Goal: Task Accomplishment & Management: Manage account settings

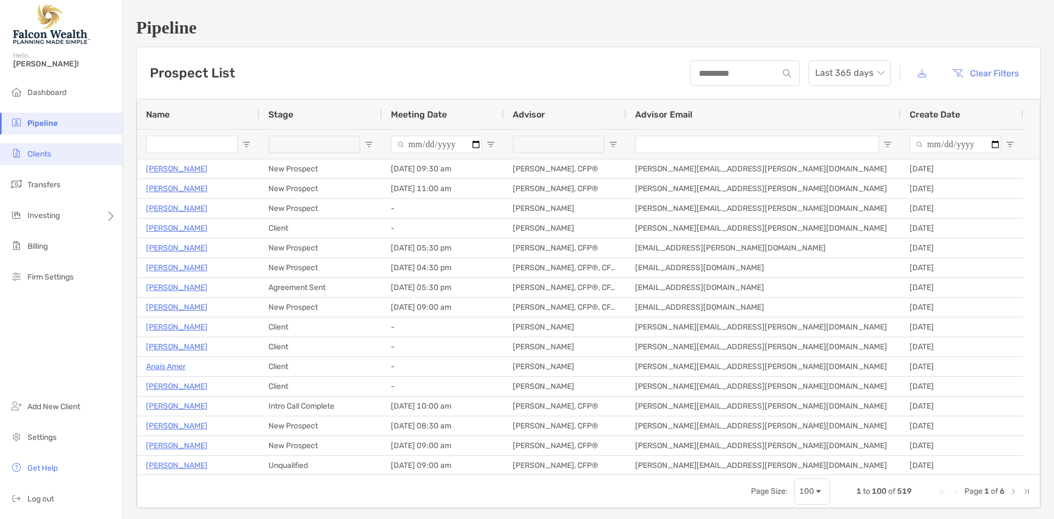
click at [55, 148] on li "Clients" at bounding box center [61, 154] width 122 height 22
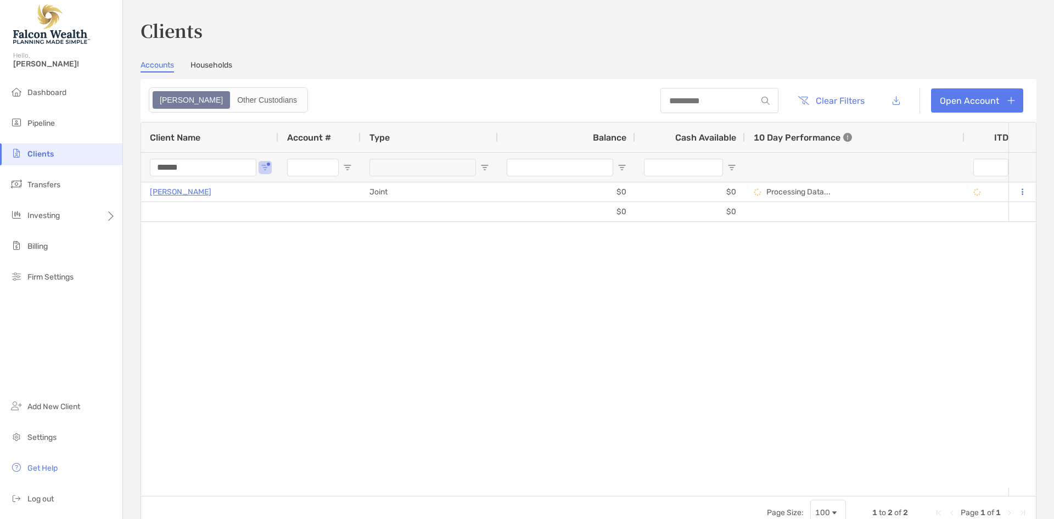
click at [184, 168] on input "******" at bounding box center [203, 168] width 106 height 18
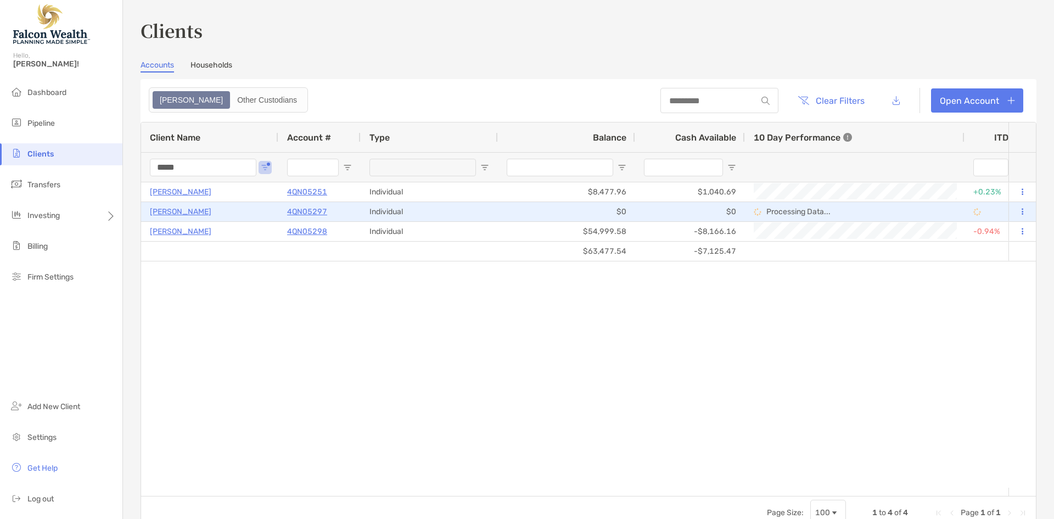
type input "*****"
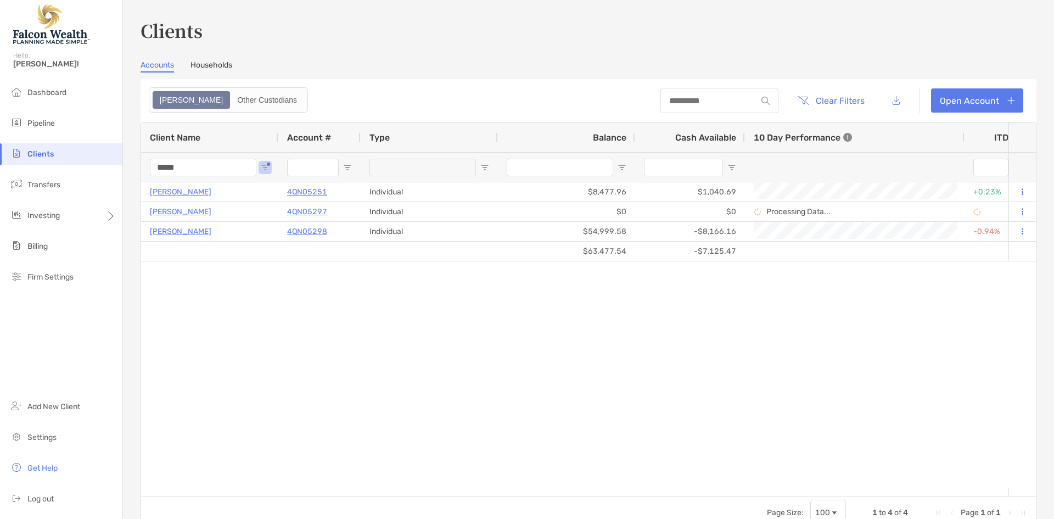
click at [239, 292] on div "$63,477.54 -$7,125.47 [PERSON_NAME] 4QN05251 Individual $8,477.96 $1,040.69 +0.…" at bounding box center [574, 334] width 867 height 305
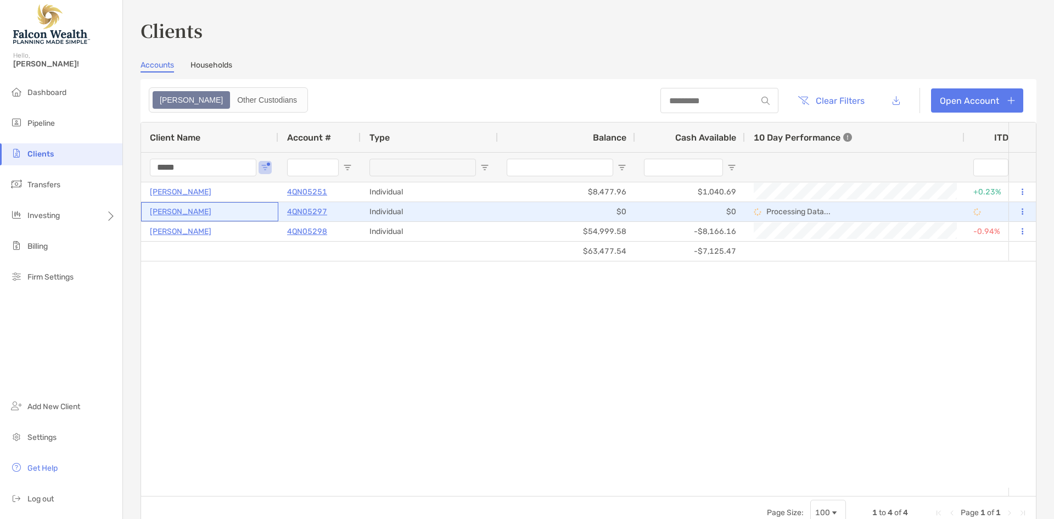
click at [176, 209] on p "[PERSON_NAME]" at bounding box center [180, 212] width 61 height 14
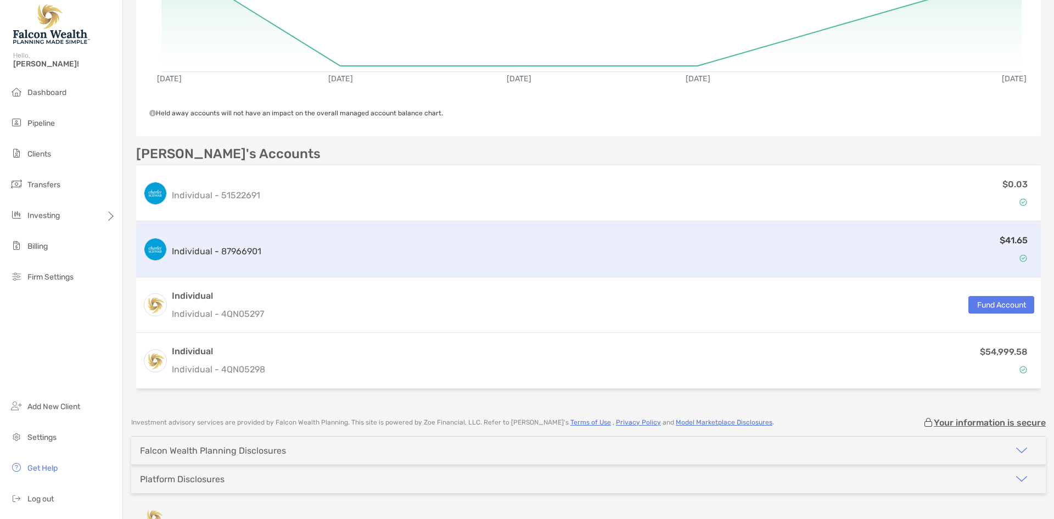
scroll to position [283, 0]
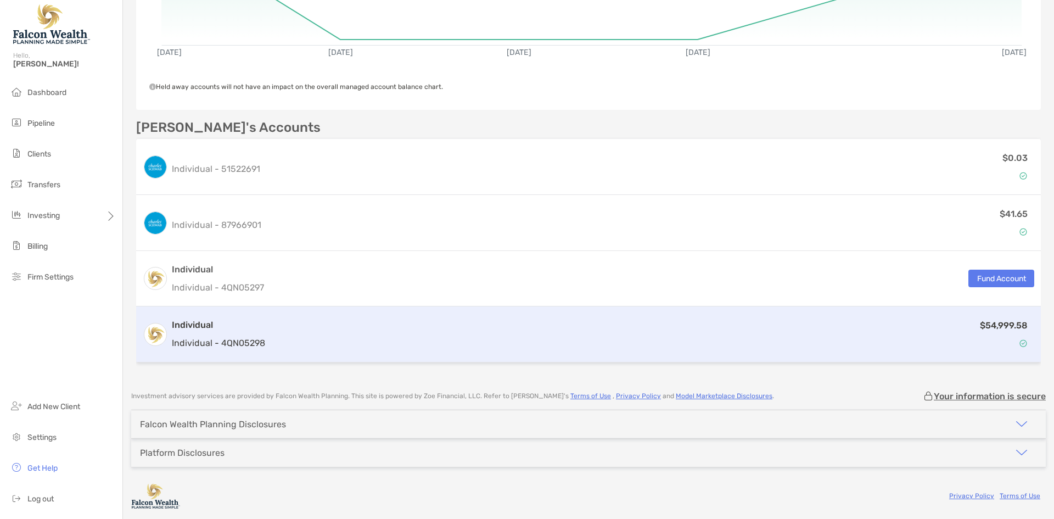
click at [420, 326] on div "$54,999.58" at bounding box center [651, 334] width 764 height 32
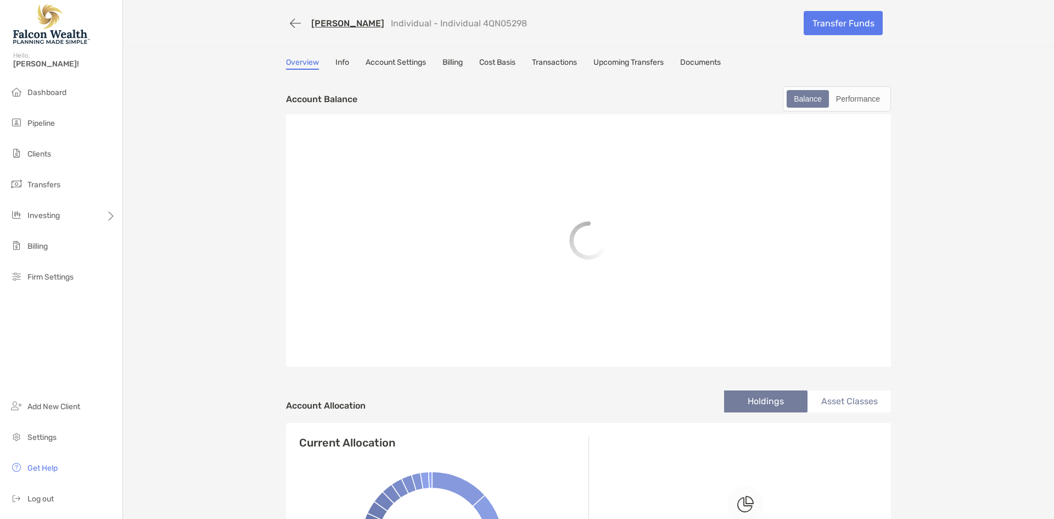
click at [410, 61] on link "Account Settings" at bounding box center [395, 64] width 60 height 12
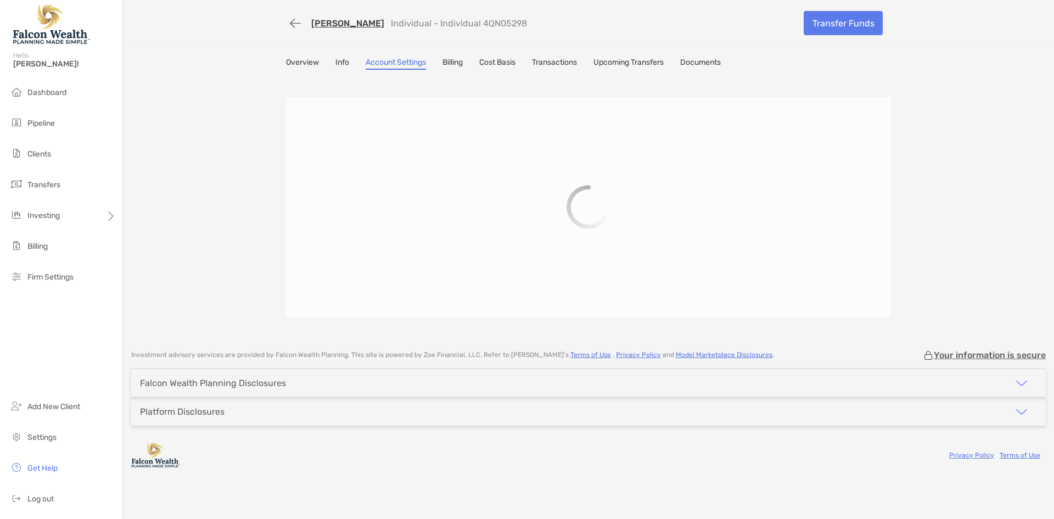
click at [212, 217] on div "[PERSON_NAME] Individual - Individual 4QN05298 Transfer Funds Overview Info Acc…" at bounding box center [588, 169] width 931 height 339
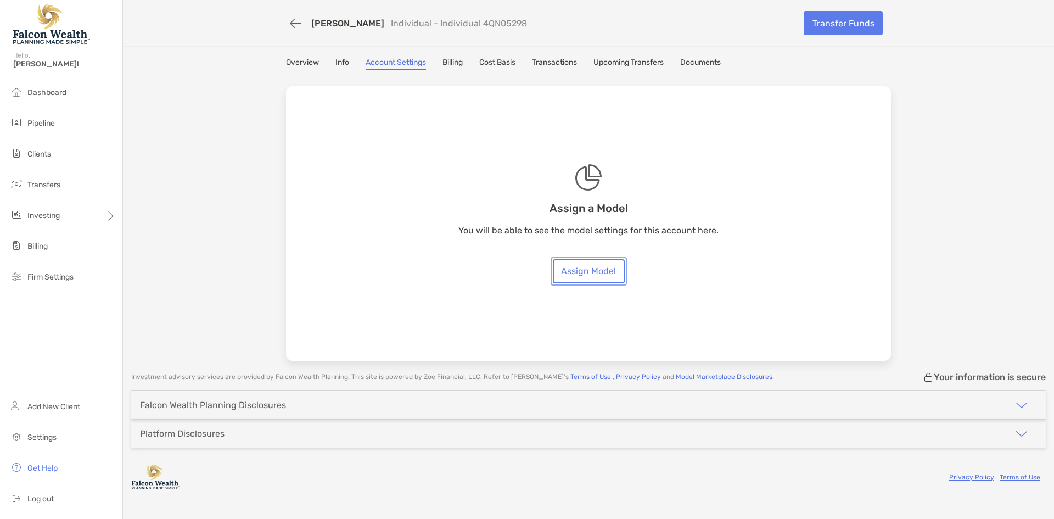
click at [573, 268] on link "Assign Model" at bounding box center [589, 271] width 72 height 24
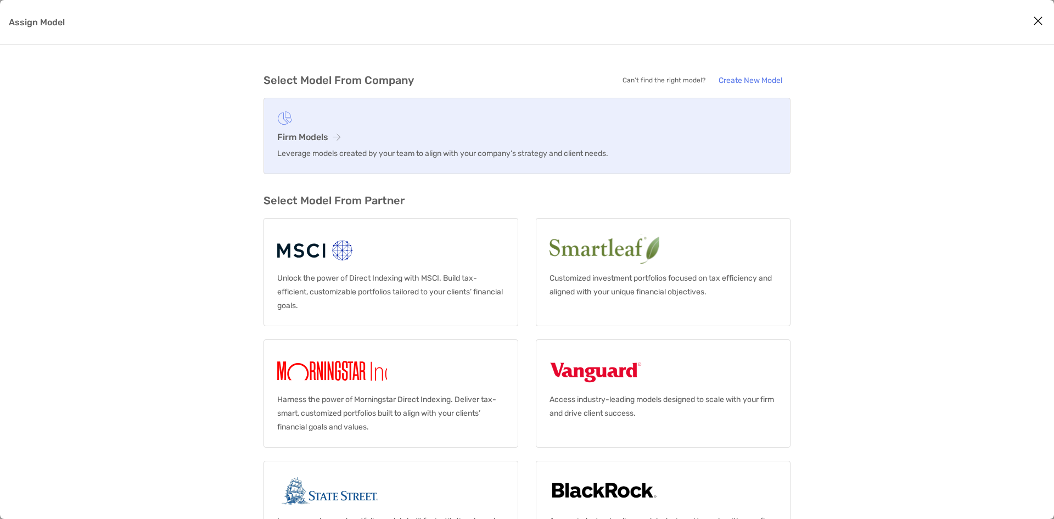
click at [380, 126] on link "Firm Models Leverage models created by your team to align with your company’s s…" at bounding box center [526, 136] width 527 height 76
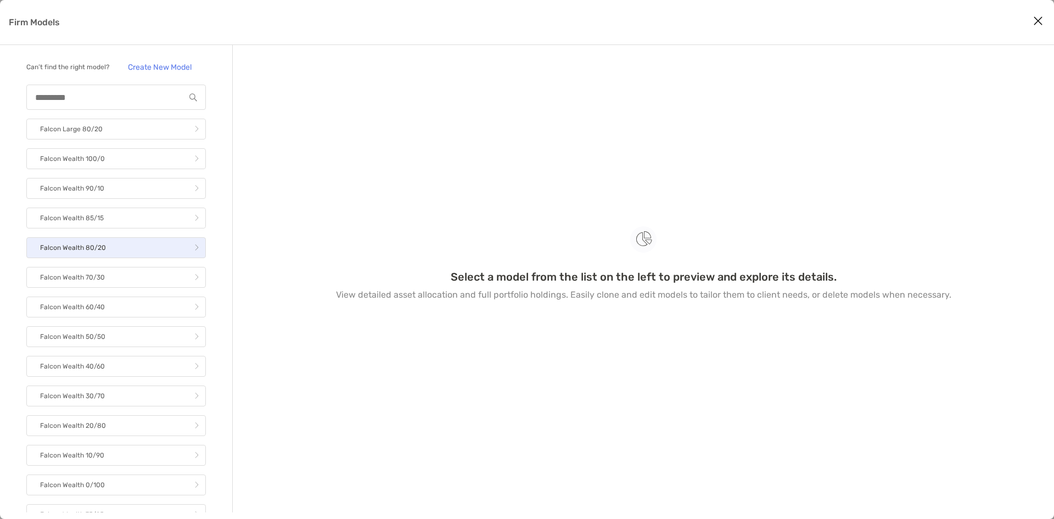
click at [119, 254] on link "Falcon Wealth 80/20" at bounding box center [115, 247] width 179 height 21
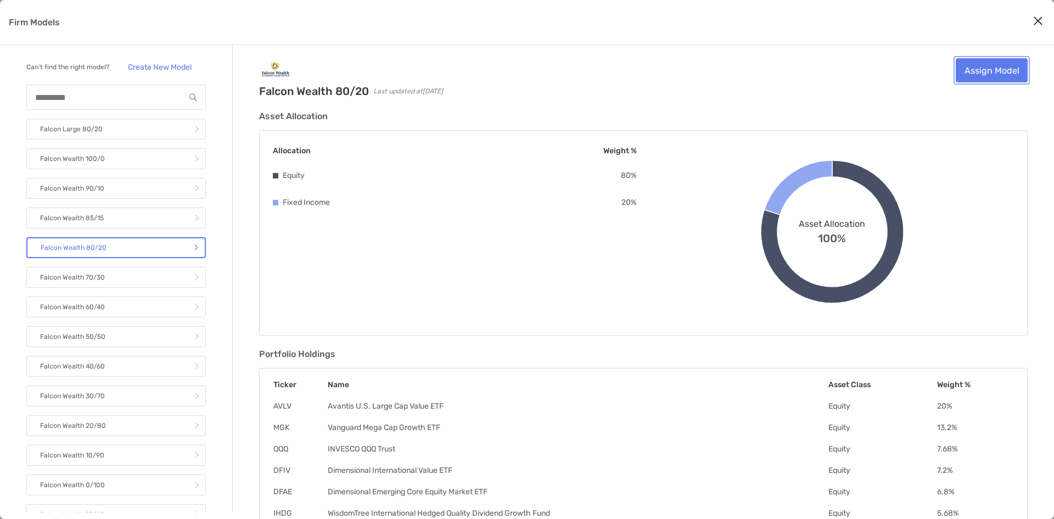
click at [967, 66] on link "Assign Model" at bounding box center [991, 70] width 72 height 24
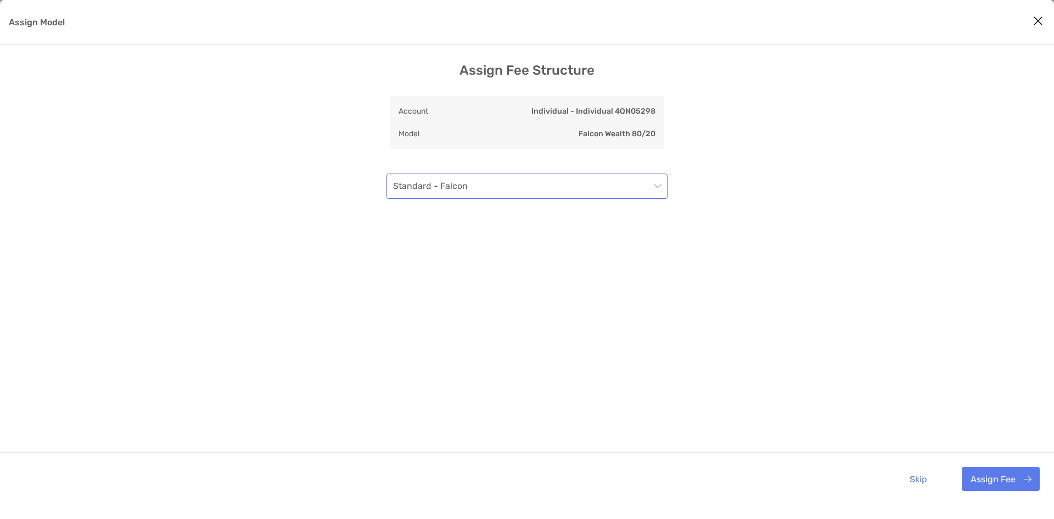
click at [493, 196] on span "Standard - Falcon" at bounding box center [527, 186] width 268 height 24
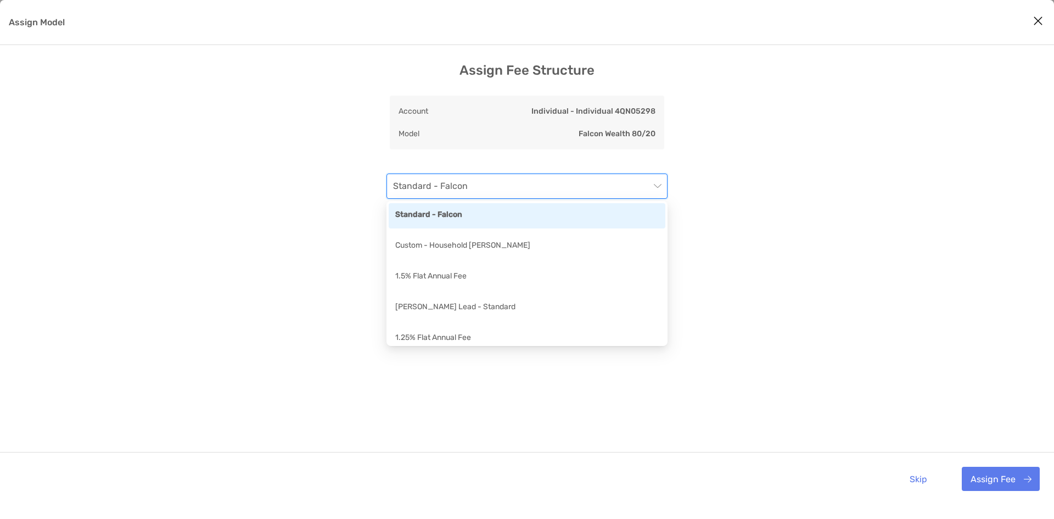
click at [519, 183] on span "Standard - Falcon" at bounding box center [527, 186] width 268 height 24
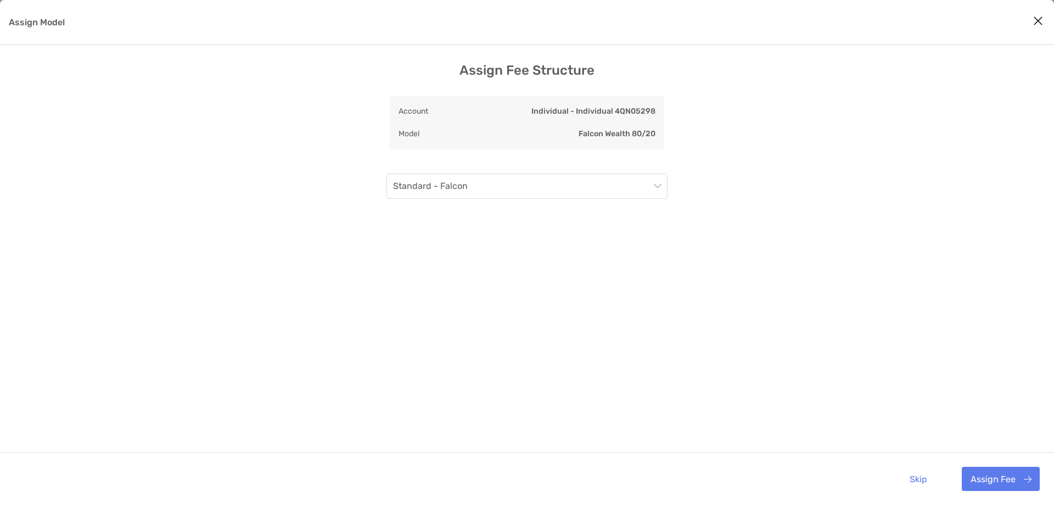
click at [788, 214] on div "Assign Fee Structure Account Individual - Individual 4QN05298 Model Falcon Weal…" at bounding box center [527, 284] width 1054 height 442
click at [1044, 19] on button "Close modal" at bounding box center [1038, 21] width 16 height 16
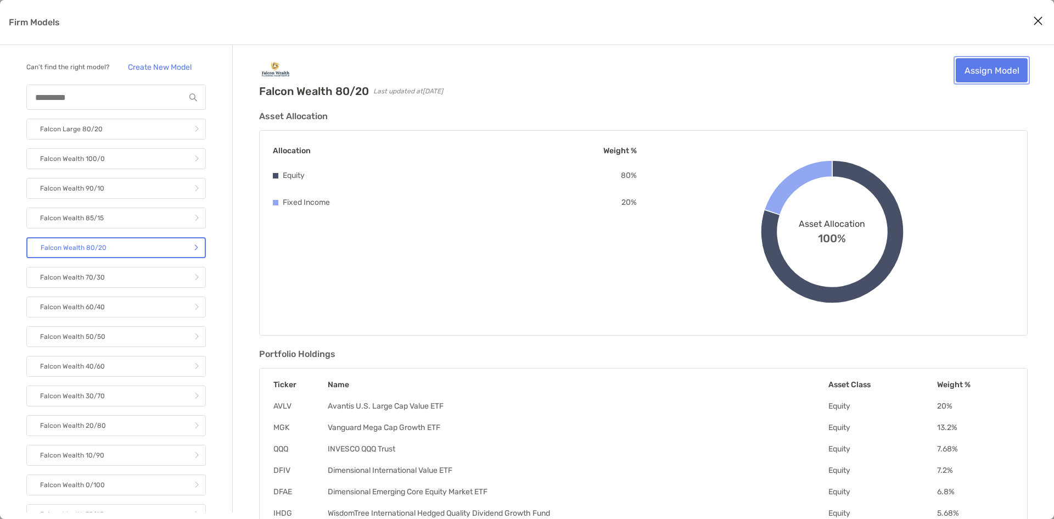
click at [980, 74] on link "Assign Model" at bounding box center [991, 70] width 72 height 24
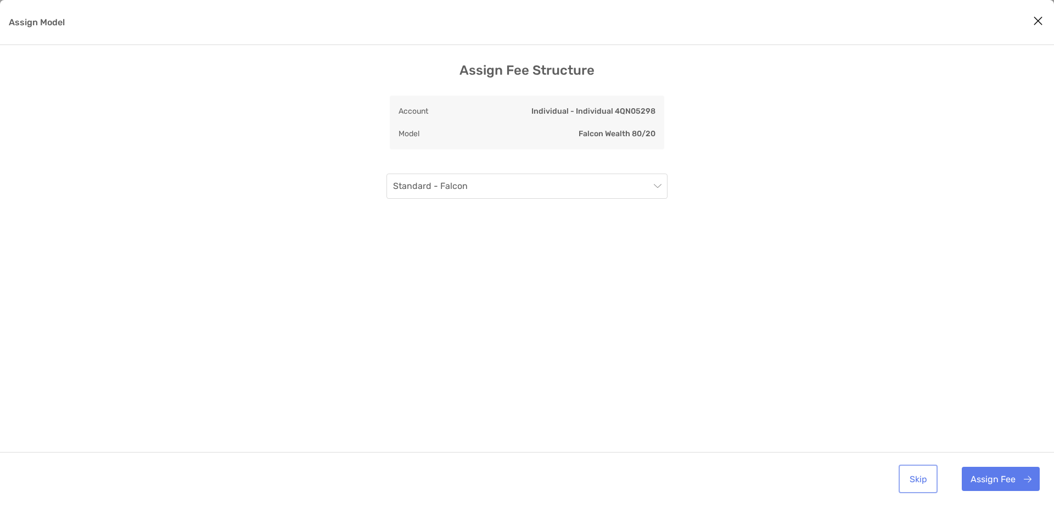
click at [921, 477] on button "Skip" at bounding box center [918, 478] width 35 height 24
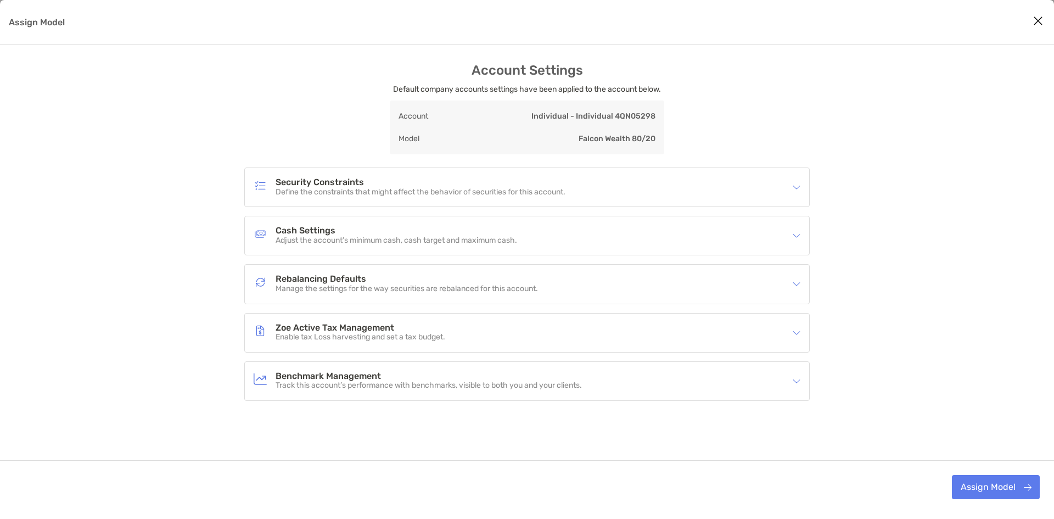
click at [188, 293] on div "Account Settings Default company accounts settings have been applied to the acc…" at bounding box center [527, 288] width 1054 height 451
click at [763, 193] on div "Security Constraints Define the constraints that might affect the behavior of s…" at bounding box center [520, 187] width 532 height 25
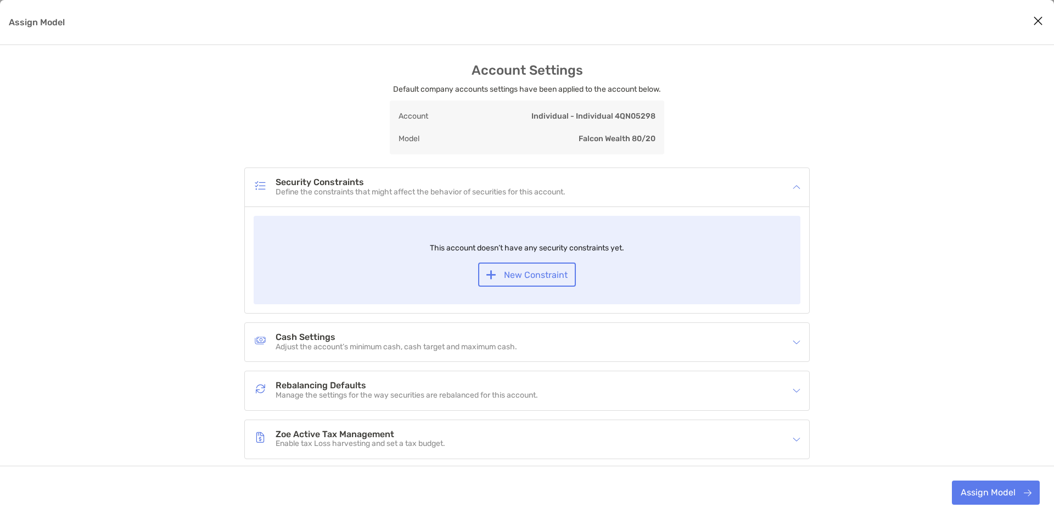
click at [763, 193] on div "Security Constraints Define the constraints that might affect the behavior of s…" at bounding box center [520, 187] width 532 height 25
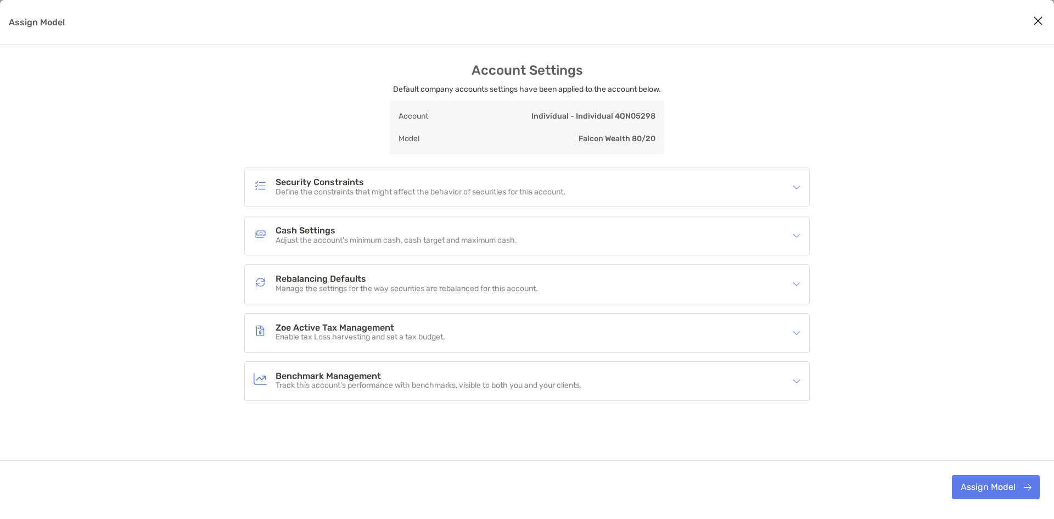
click at [692, 227] on div "Cash Settings Adjust the account’s minimum cash, cash target and maximum cash." at bounding box center [520, 235] width 532 height 25
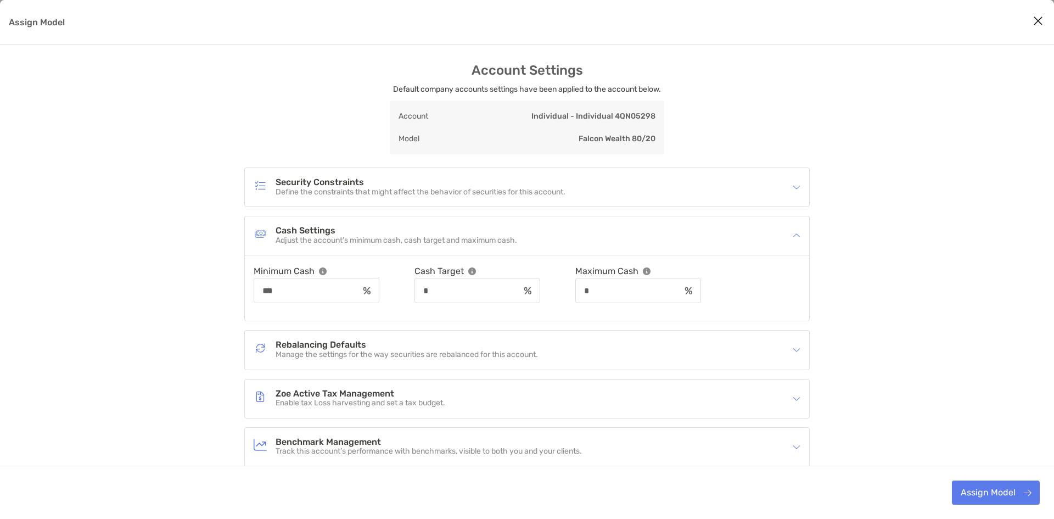
click at [692, 227] on div "Cash Settings Adjust the account’s minimum cash, cash target and maximum cash." at bounding box center [520, 235] width 532 height 25
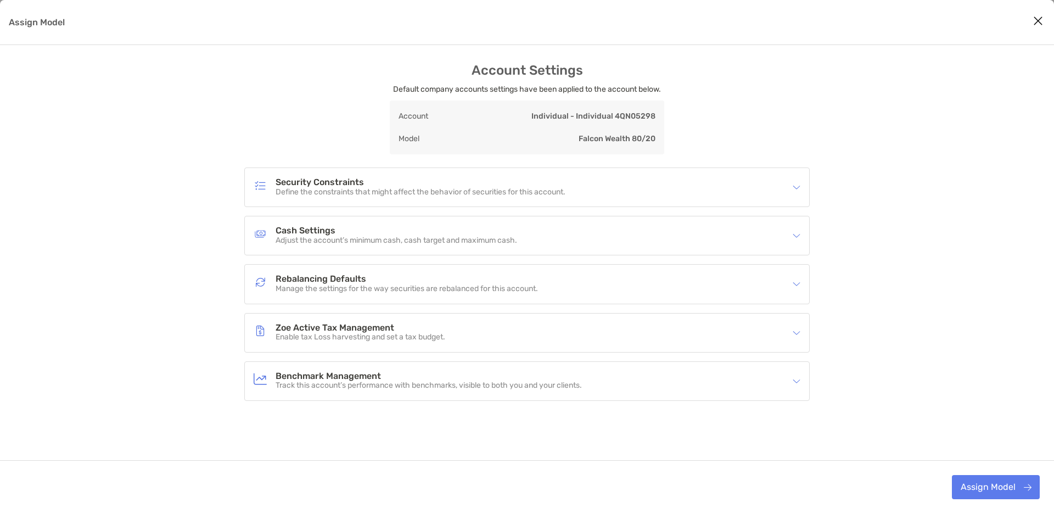
click at [673, 257] on div "Security Constraints Define the constraints that might affect the behavior of s…" at bounding box center [526, 283] width 565 height 233
click at [671, 286] on div "Rebalancing Defaults Manage the settings for the way securities are rebalanced …" at bounding box center [520, 283] width 532 height 25
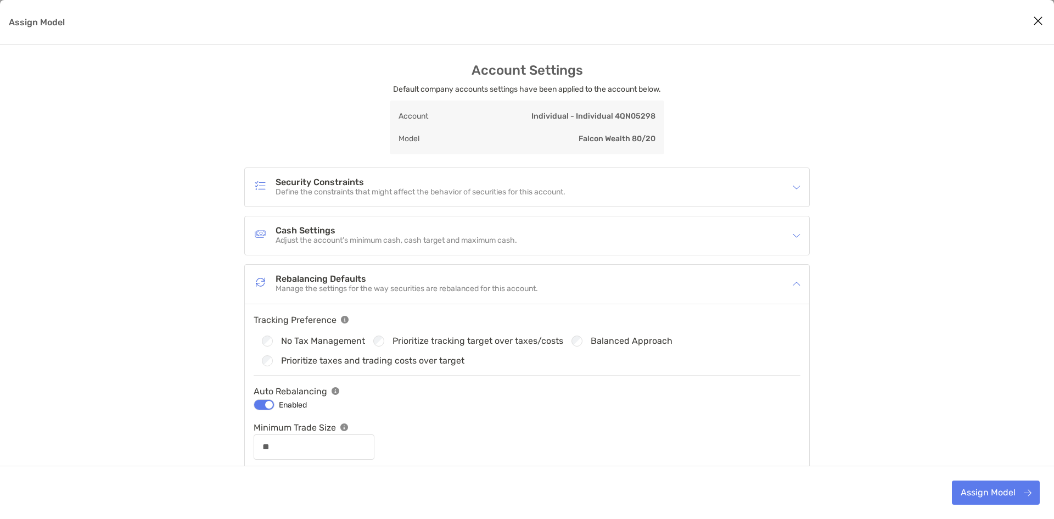
click at [671, 286] on div "Rebalancing Defaults Manage the settings for the way securities are rebalanced …" at bounding box center [520, 283] width 532 height 25
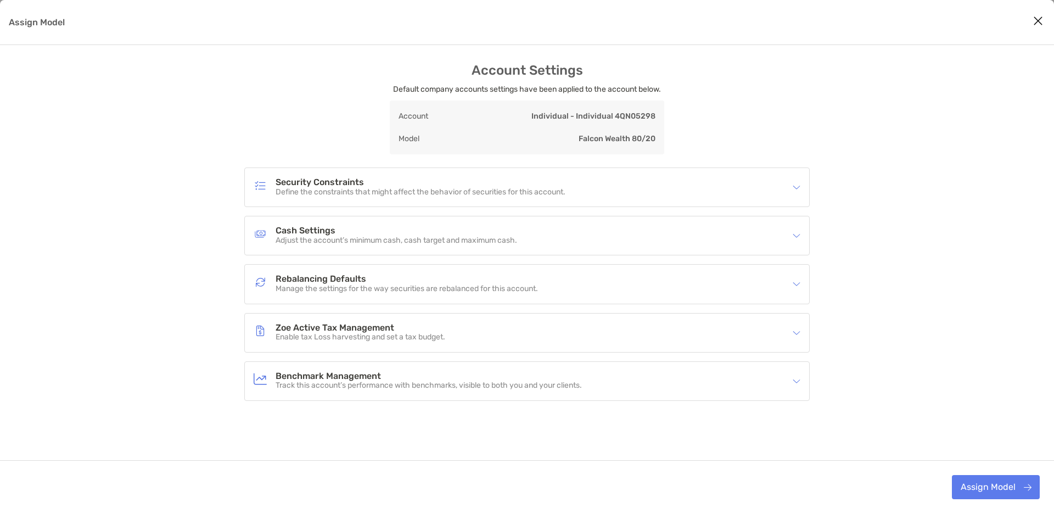
click at [660, 341] on div "Zoe Active Tax Management Enable tax Loss harvesting and set a tax budget." at bounding box center [520, 332] width 532 height 25
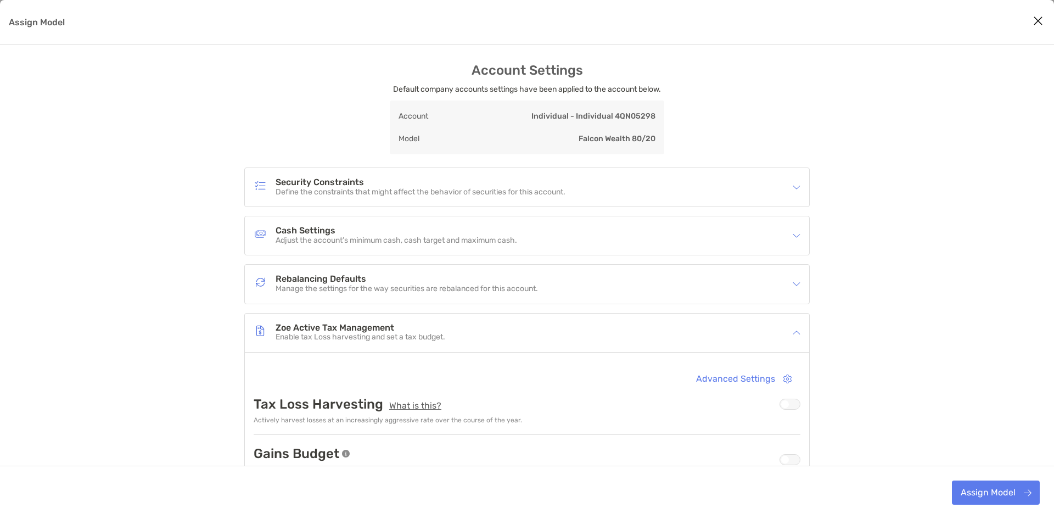
click at [703, 333] on div "Zoe Active Tax Management Enable tax Loss harvesting and set a tax budget." at bounding box center [520, 332] width 532 height 25
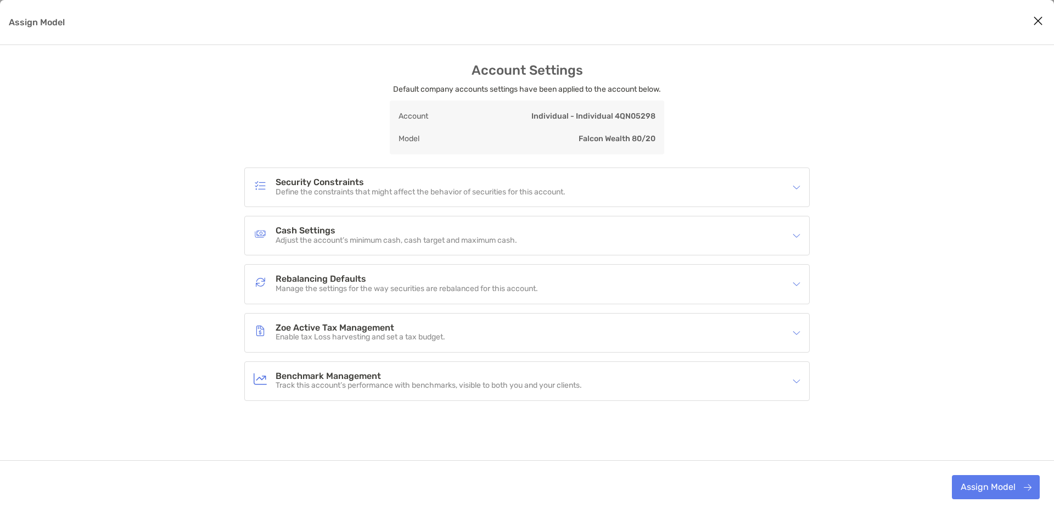
click at [670, 370] on div "Benchmark Management Track this account’s performance with benchmarks, visible …" at bounding box center [520, 380] width 532 height 25
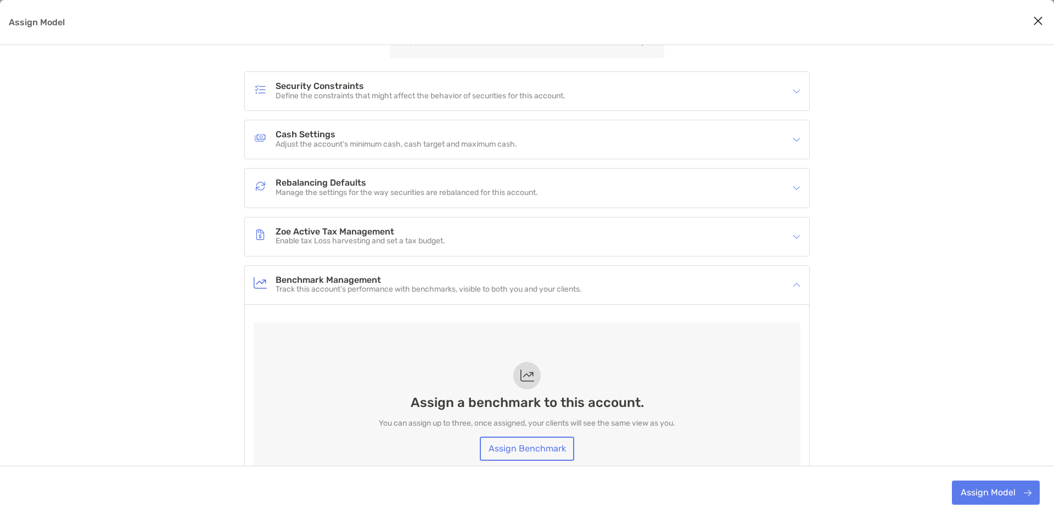
scroll to position [165, 0]
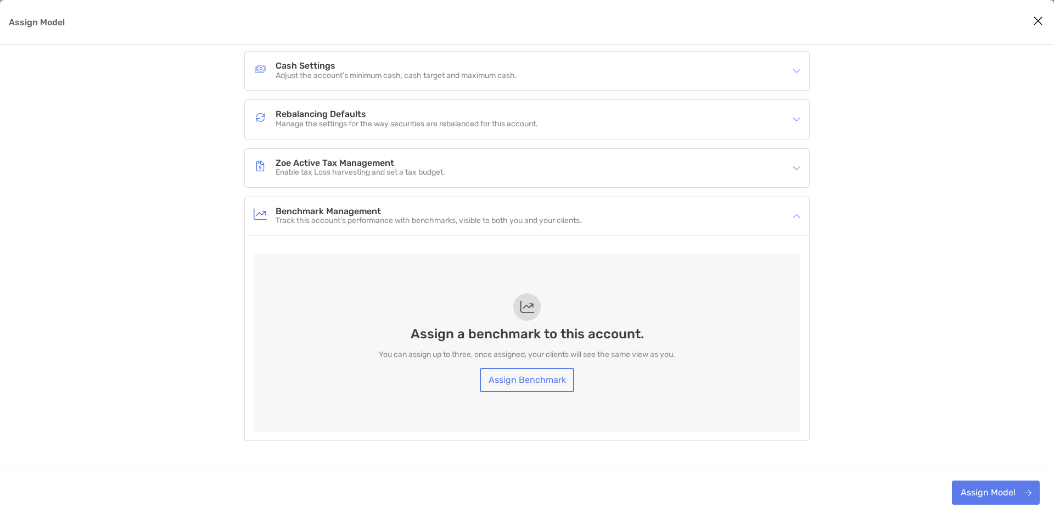
click at [628, 232] on div "Benchmark Management Track this account’s performance with benchmarks, visible …" at bounding box center [527, 216] width 564 height 38
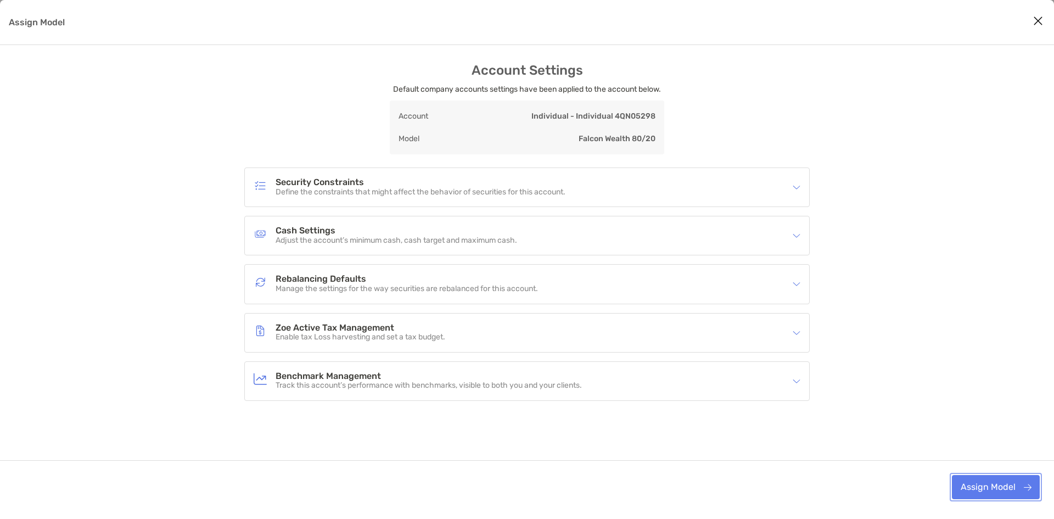
click at [1004, 486] on button "Assign Model" at bounding box center [996, 487] width 88 height 24
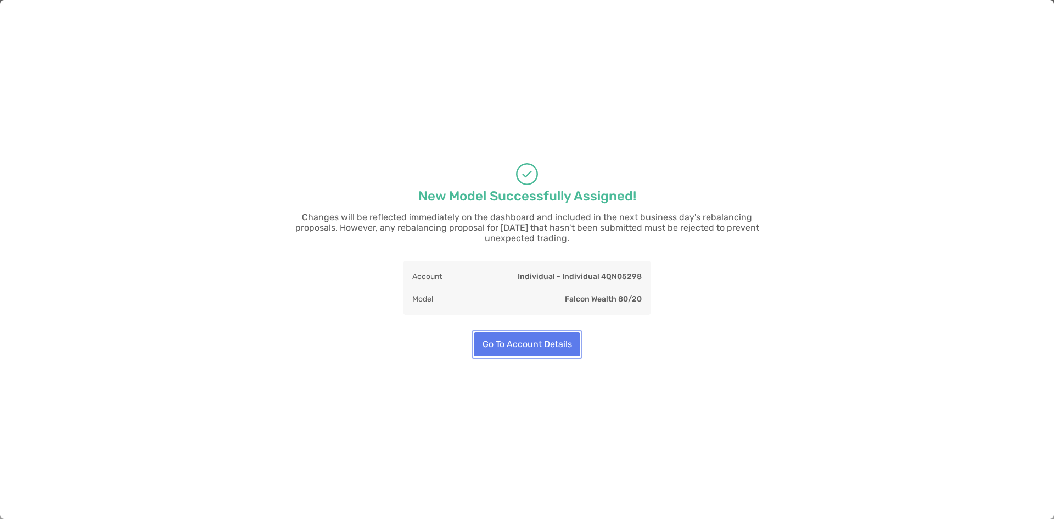
click at [498, 340] on button "Go To Account Details" at bounding box center [527, 344] width 106 height 24
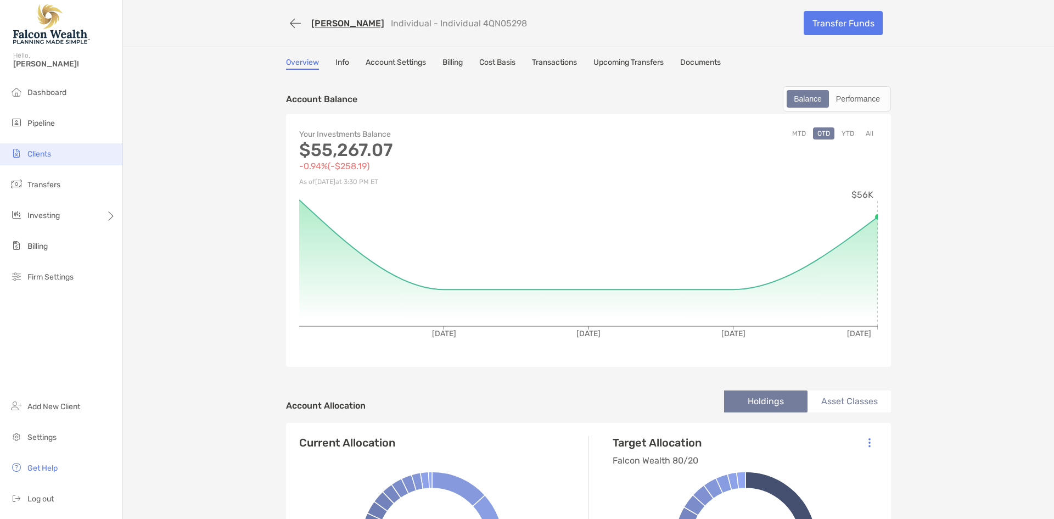
click at [41, 155] on span "Clients" at bounding box center [39, 153] width 24 height 9
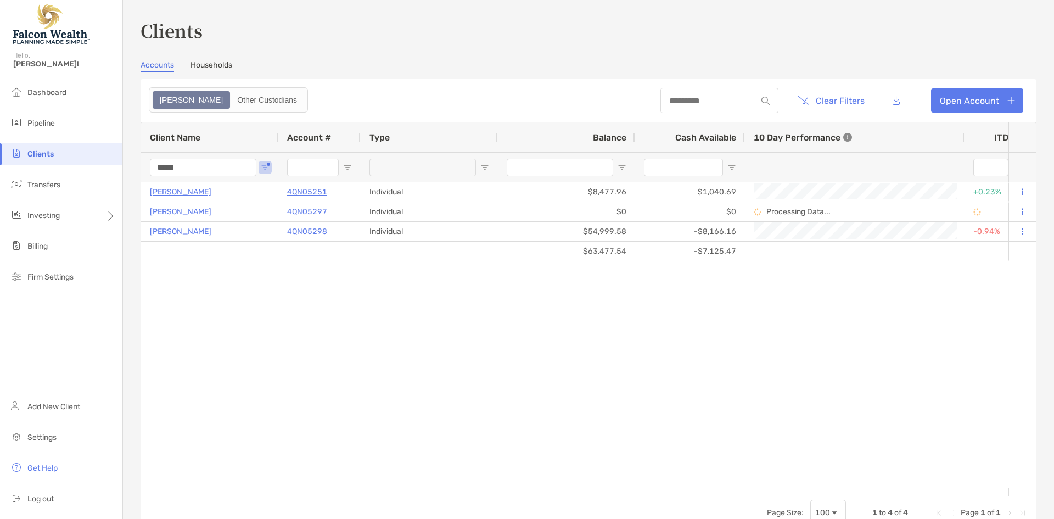
click at [193, 165] on input "*****" at bounding box center [203, 168] width 106 height 18
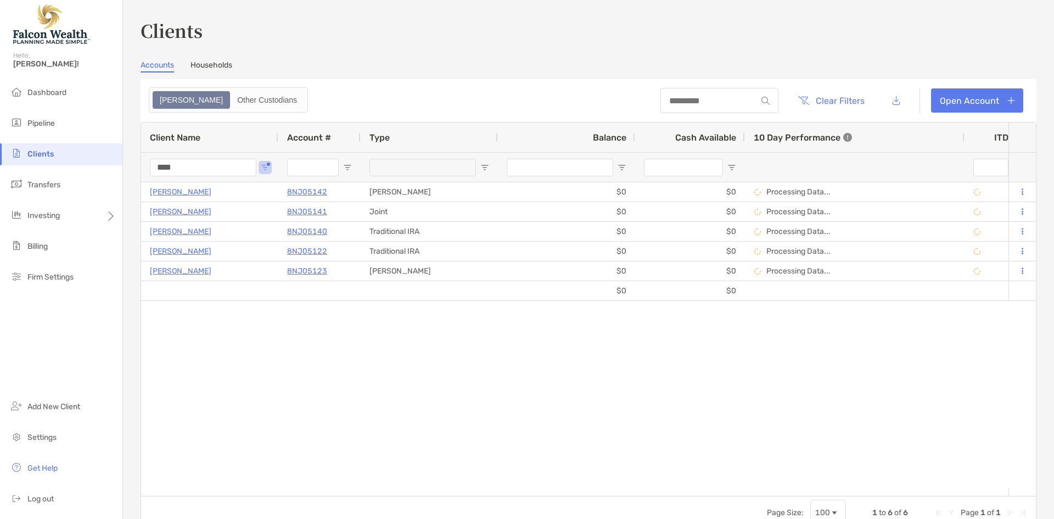
type input "****"
click at [265, 377] on div "$0 $0 [PERSON_NAME] 8NJ05142 [PERSON_NAME] $0 $0 Processing Data... Completed D…" at bounding box center [574, 334] width 867 height 305
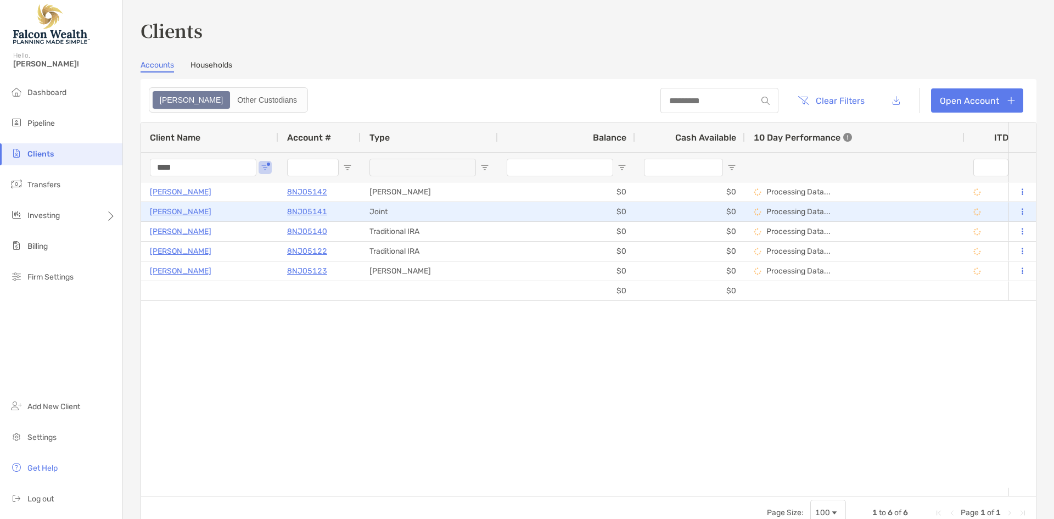
click at [171, 211] on p "[PERSON_NAME]" at bounding box center [180, 212] width 61 height 14
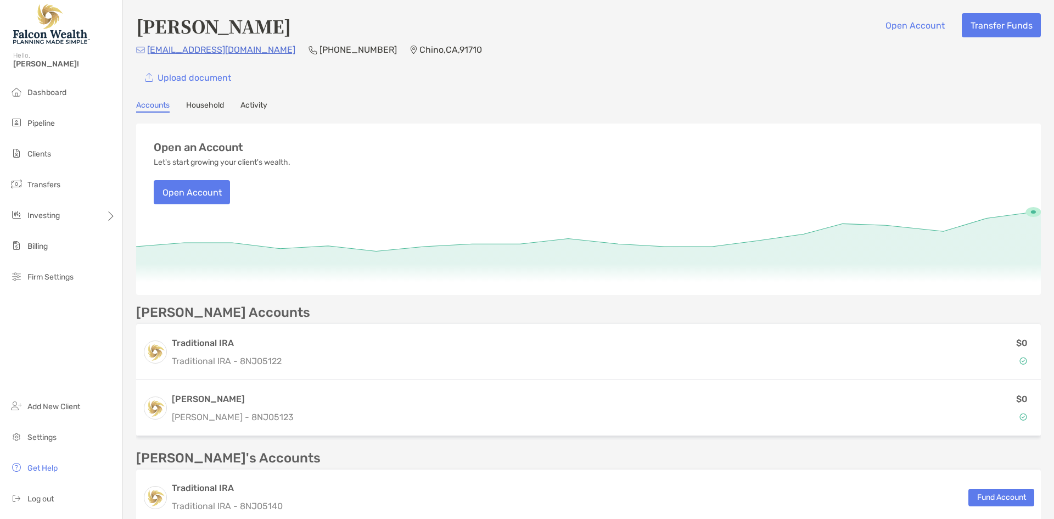
click at [370, 98] on div "[PERSON_NAME] Open Account Transfer Funds [EMAIL_ADDRESS][DOMAIN_NAME] (909) 20…" at bounding box center [588, 349] width 931 height 698
